Goal: Find specific page/section: Find specific page/section

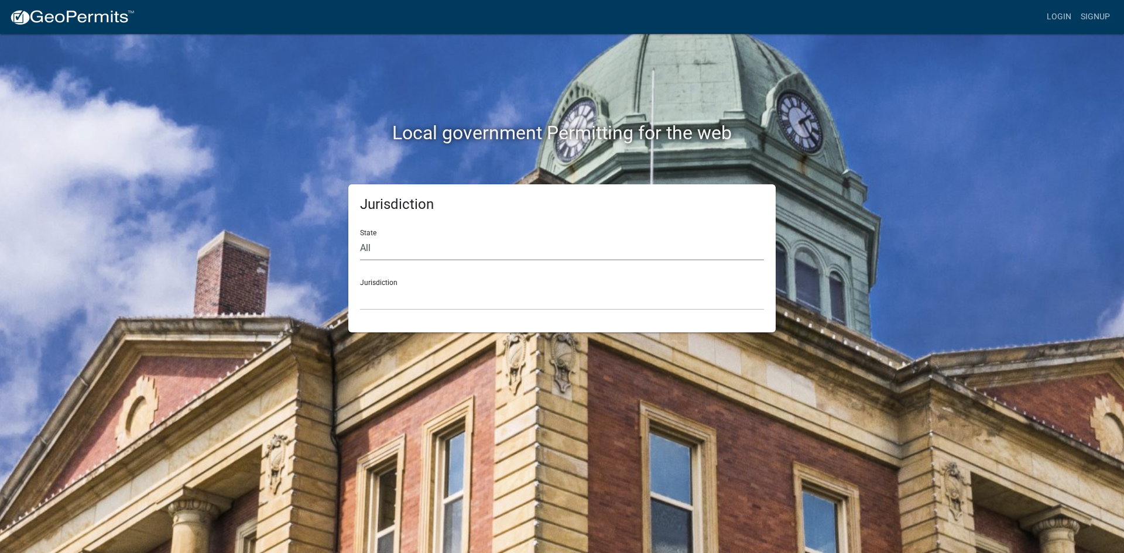
click at [454, 250] on select "All [US_STATE] [US_STATE] [US_STATE] [US_STATE] [US_STATE] [US_STATE] [US_STATE…" at bounding box center [562, 248] width 404 height 24
select select "[US_STATE]"
click at [360, 236] on select "All [US_STATE] [US_STATE] [US_STATE] [US_STATE] [US_STATE] [US_STATE] [US_STATE…" at bounding box center [562, 248] width 404 height 24
drag, startPoint x: 437, startPoint y: 319, endPoint x: 437, endPoint y: 298, distance: 20.5
click at [437, 298] on select "City of [GEOGRAPHIC_DATA], [US_STATE] City of [GEOGRAPHIC_DATA], [US_STATE] Cit…" at bounding box center [562, 298] width 404 height 24
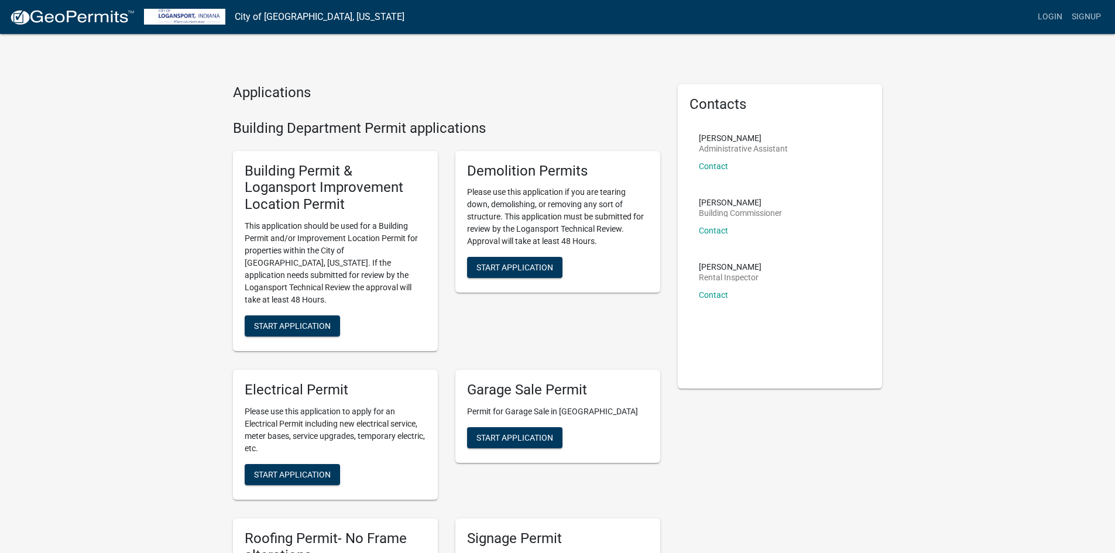
click at [111, 15] on img at bounding box center [71, 18] width 125 height 18
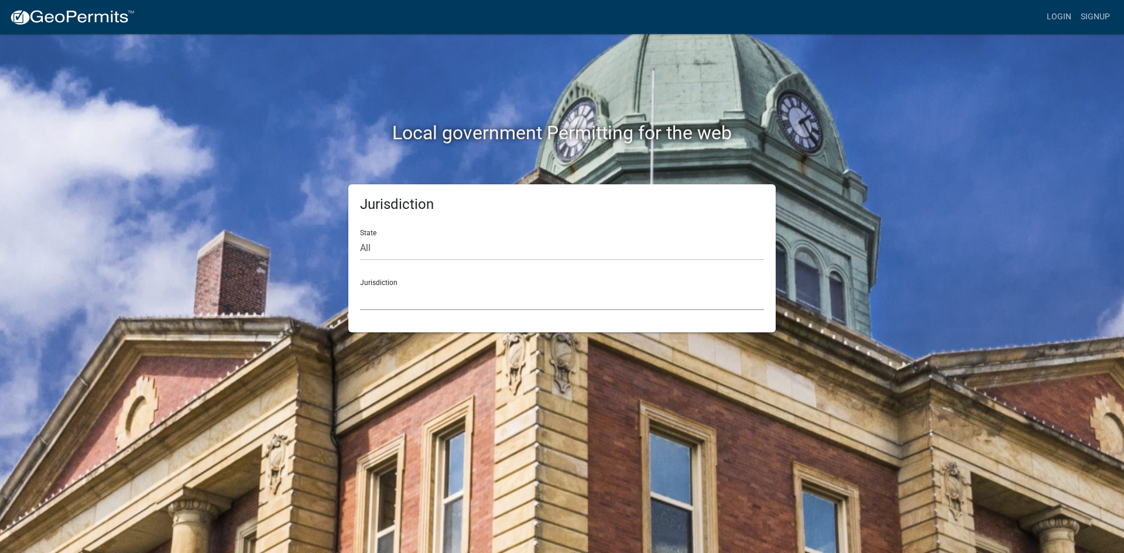
click at [400, 291] on select "[GEOGRAPHIC_DATA], [US_STATE] [GEOGRAPHIC_DATA], [US_STATE][PERSON_NAME][GEOGRA…" at bounding box center [562, 298] width 404 height 24
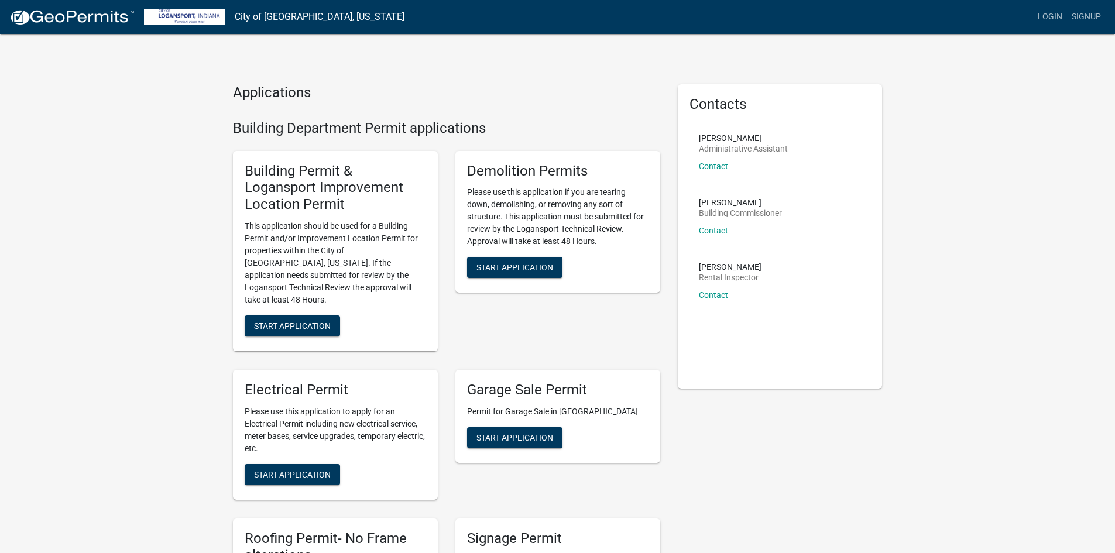
click at [87, 15] on img at bounding box center [71, 18] width 125 height 18
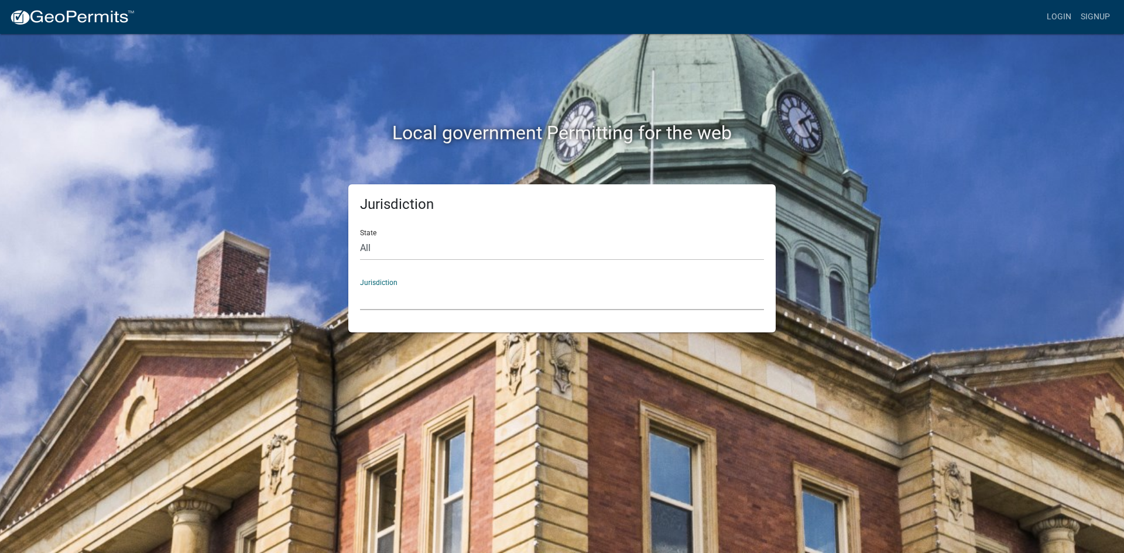
click at [380, 297] on select "[GEOGRAPHIC_DATA], [US_STATE] [GEOGRAPHIC_DATA], [US_STATE][PERSON_NAME][GEOGRA…" at bounding box center [562, 298] width 404 height 24
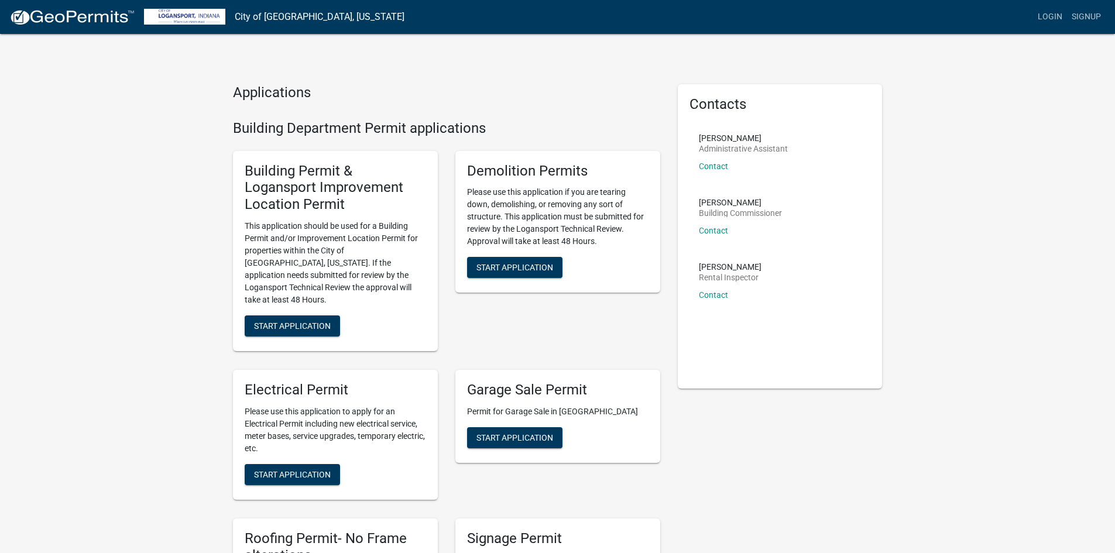
drag, startPoint x: 298, startPoint y: 20, endPoint x: 239, endPoint y: 13, distance: 59.5
click at [297, 19] on link "City of [GEOGRAPHIC_DATA], [US_STATE]" at bounding box center [320, 17] width 170 height 20
click at [216, 12] on img at bounding box center [184, 17] width 81 height 16
click at [164, 14] on img at bounding box center [184, 17] width 81 height 16
click at [122, 13] on img at bounding box center [71, 18] width 125 height 18
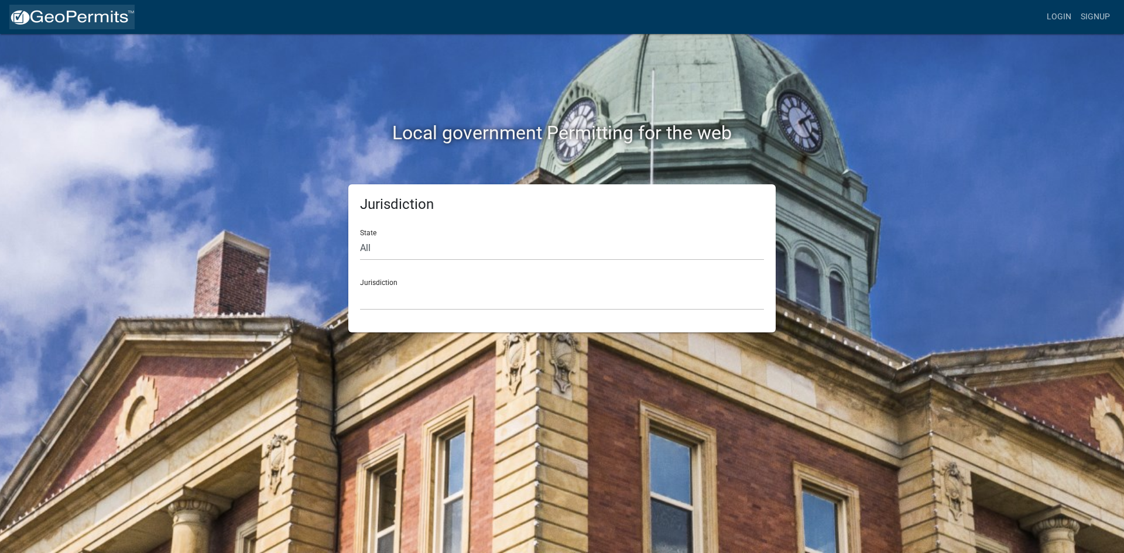
click at [122, 13] on img at bounding box center [71, 18] width 125 height 18
